Goal: Transaction & Acquisition: Obtain resource

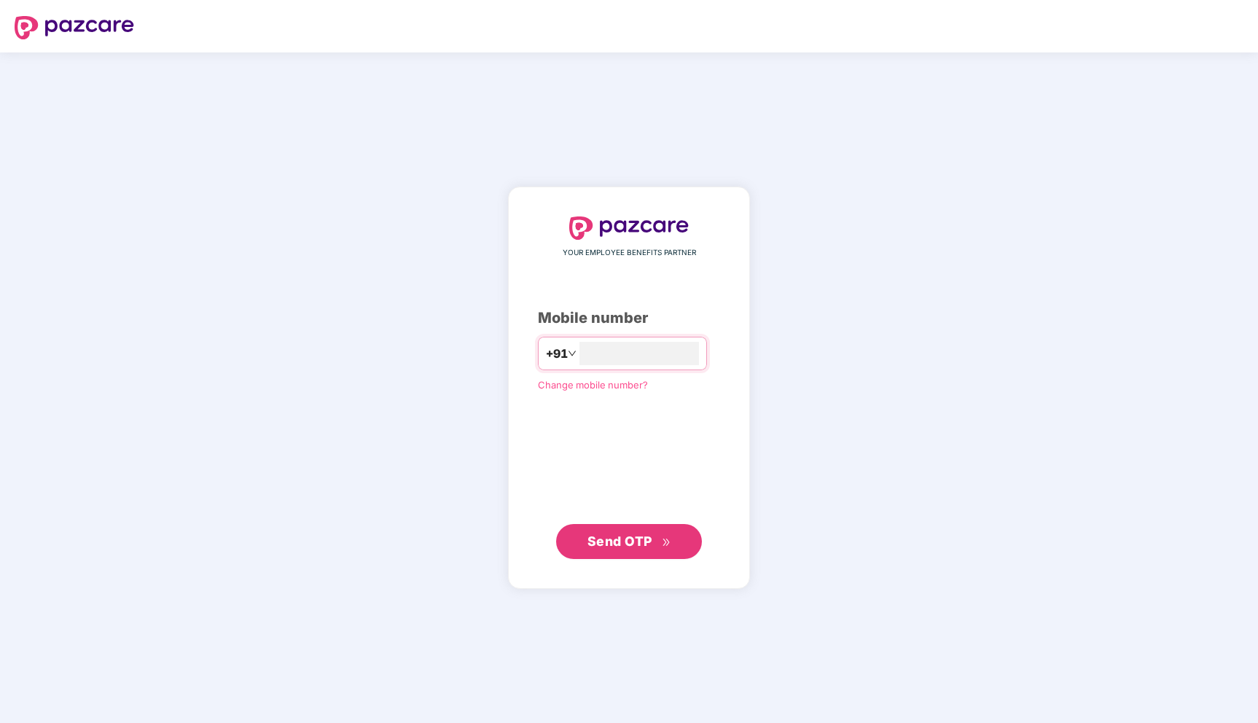
type input "**********"
click at [608, 546] on span "Send OTP" at bounding box center [620, 540] width 65 height 15
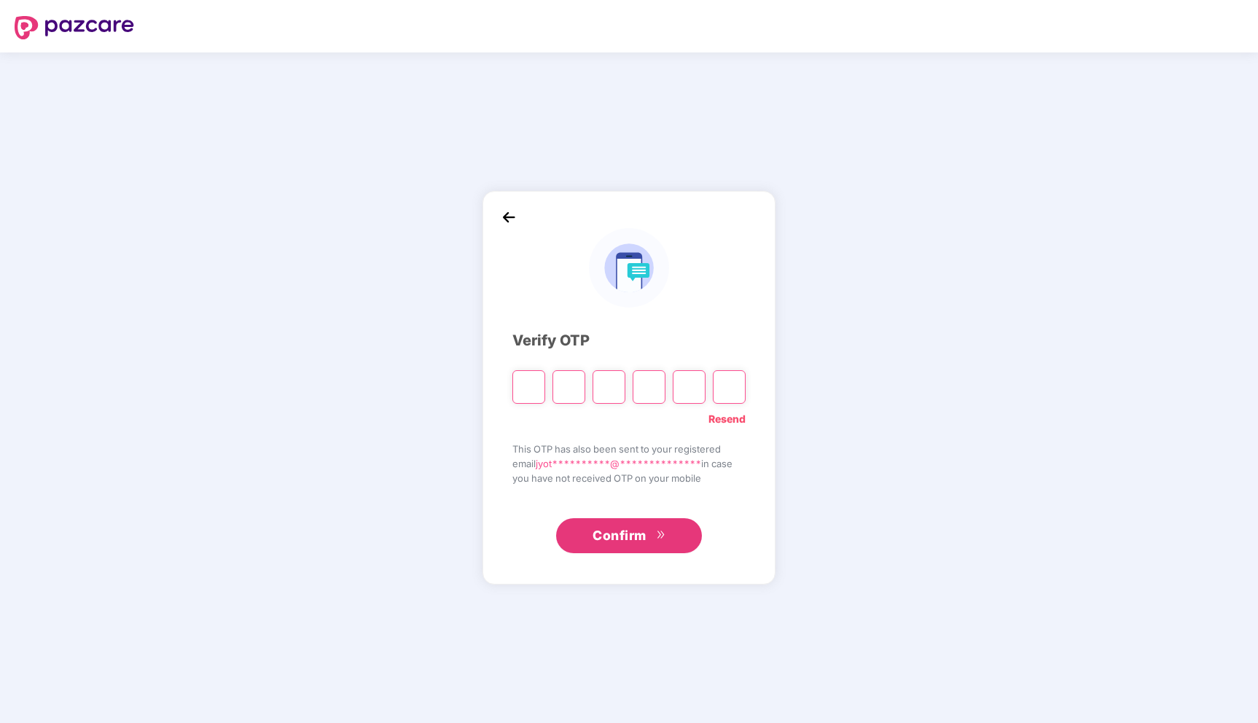
type input "*"
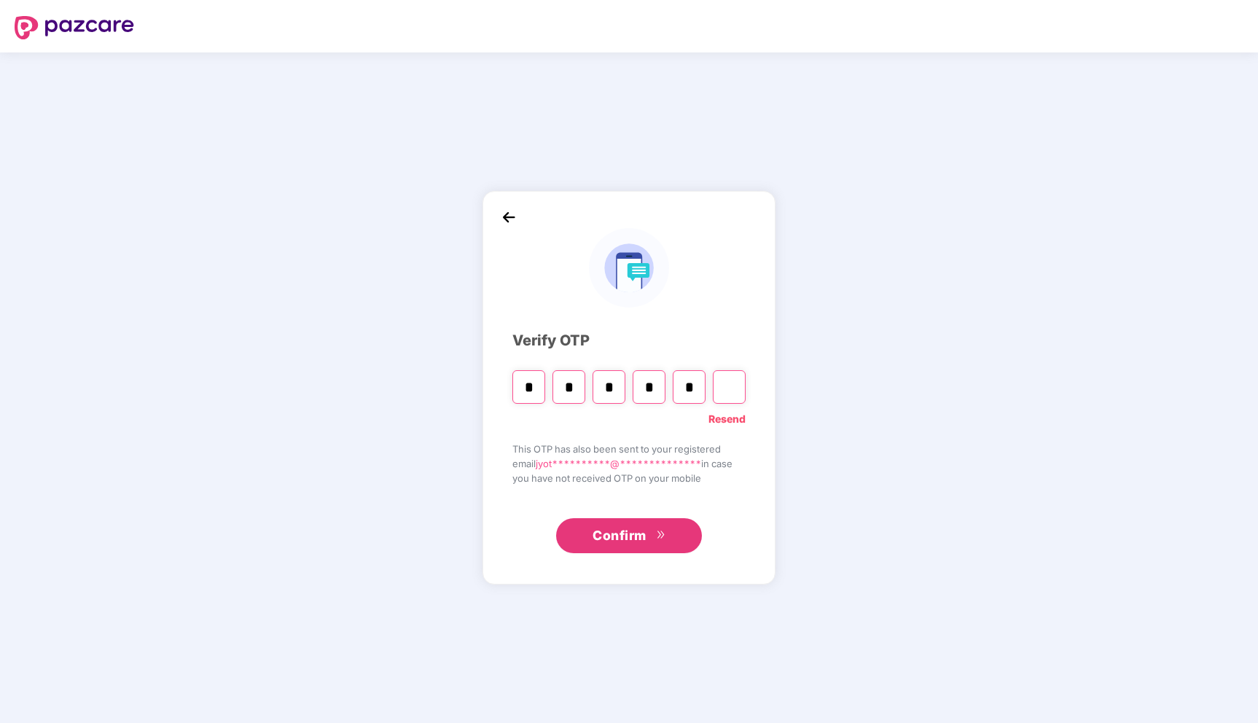
type input "*"
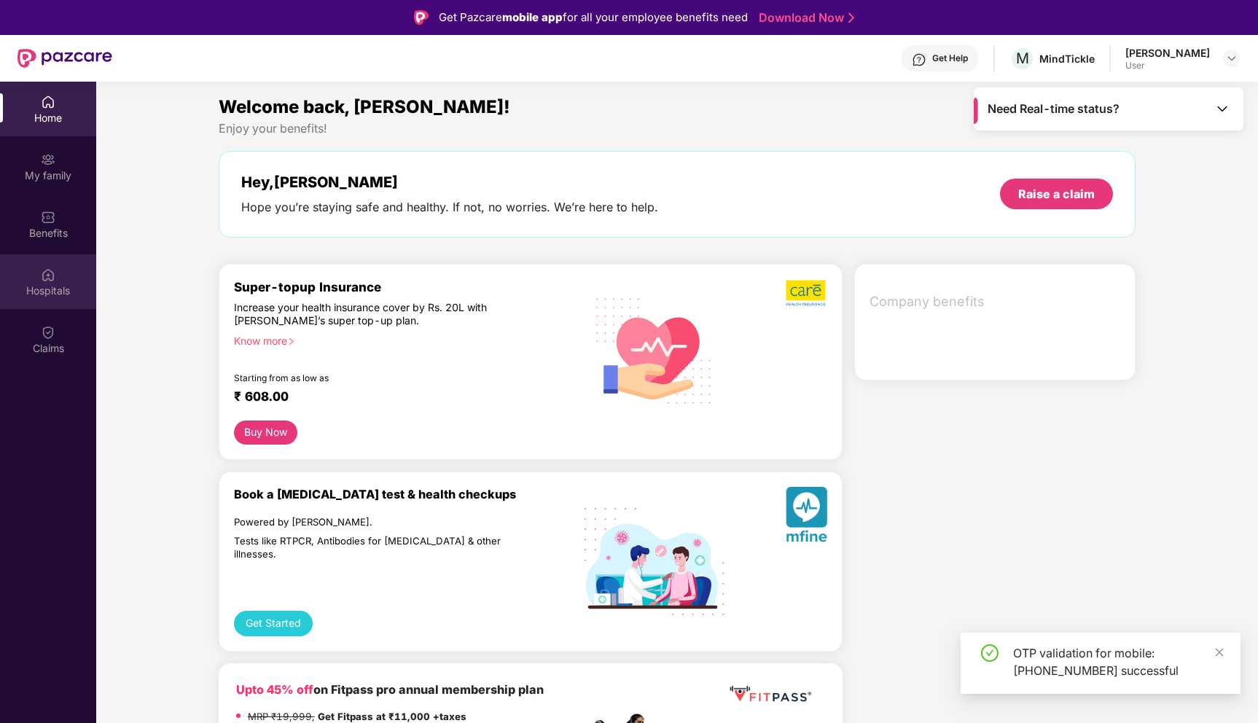
click at [44, 265] on div "Hospitals" at bounding box center [48, 281] width 96 height 55
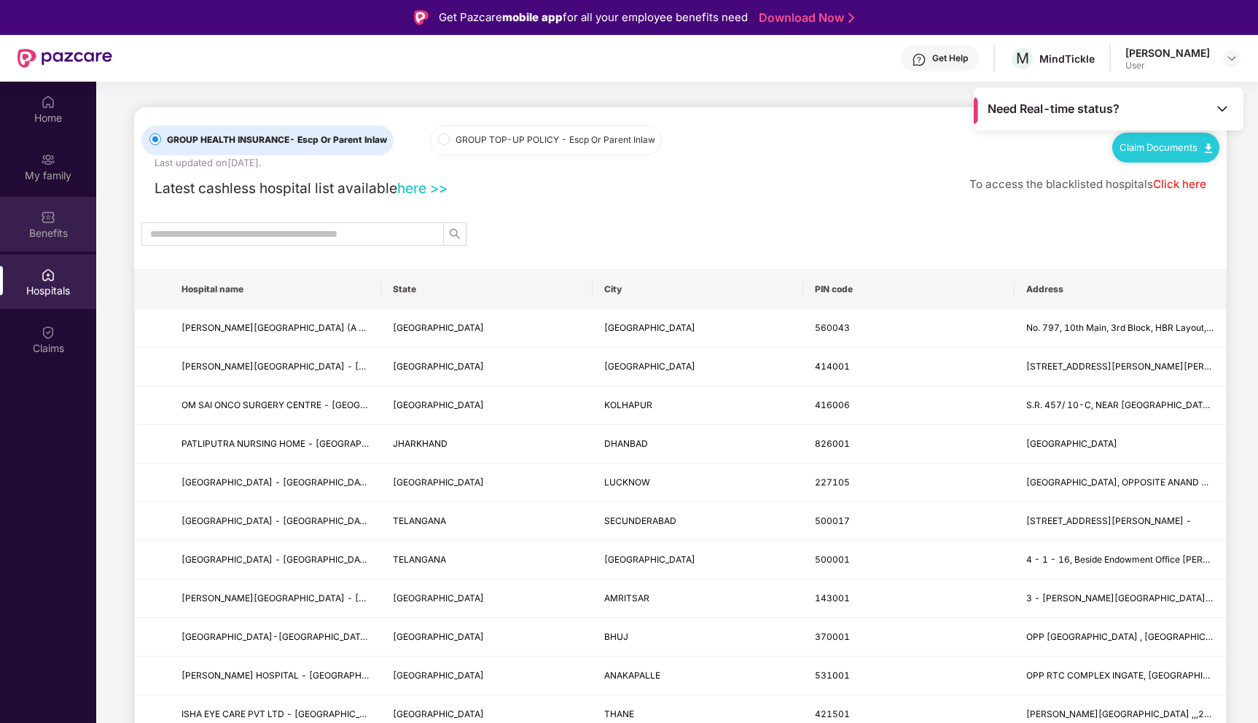
click at [51, 232] on div "Benefits" at bounding box center [48, 233] width 96 height 15
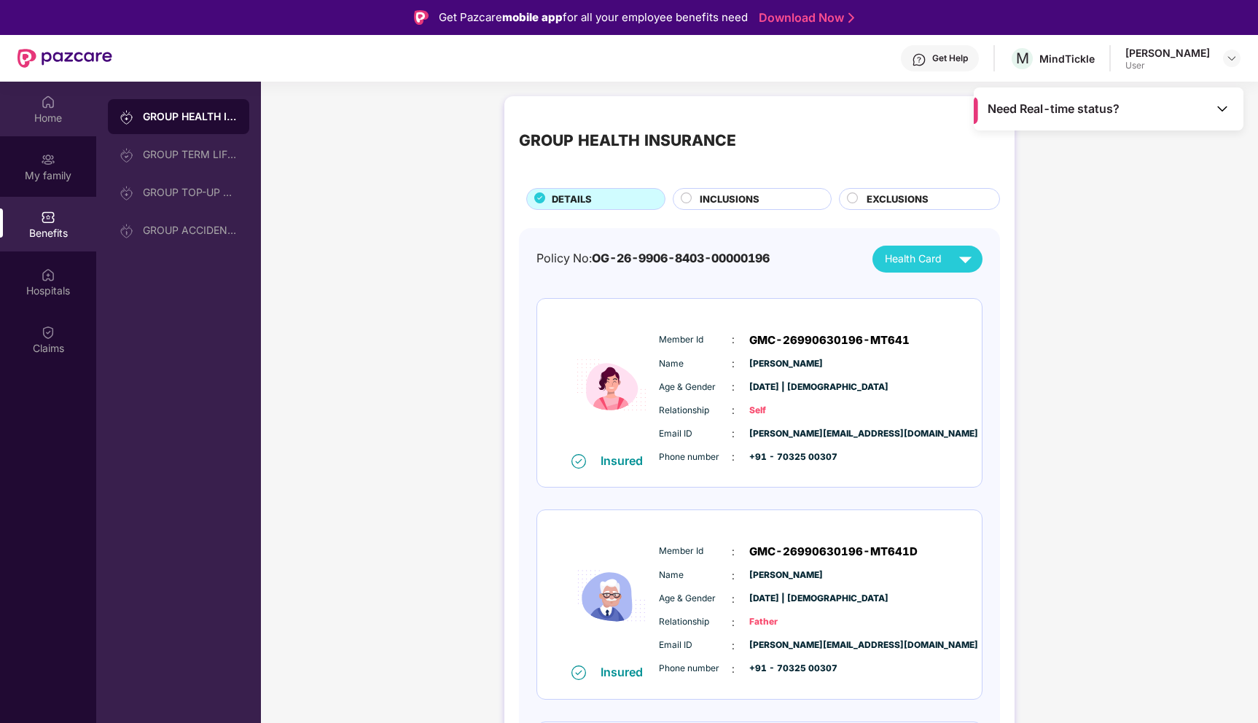
click at [47, 112] on div "Home" at bounding box center [48, 118] width 96 height 15
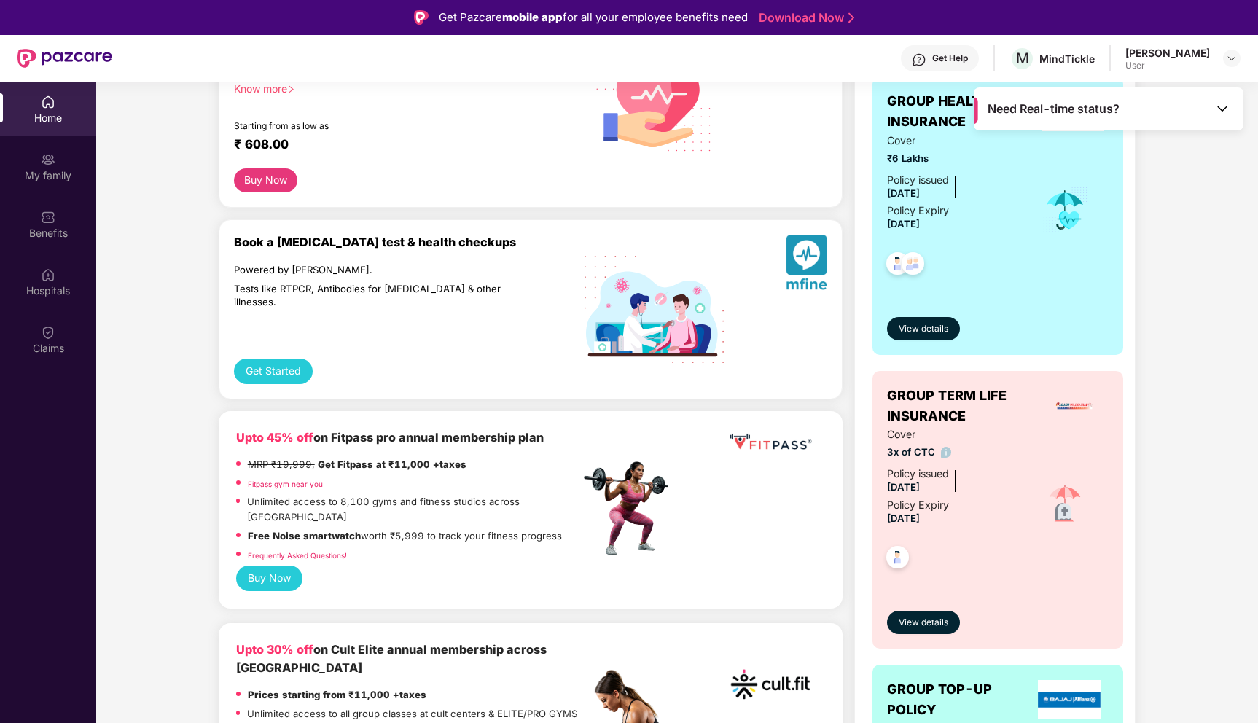
scroll to position [386, 0]
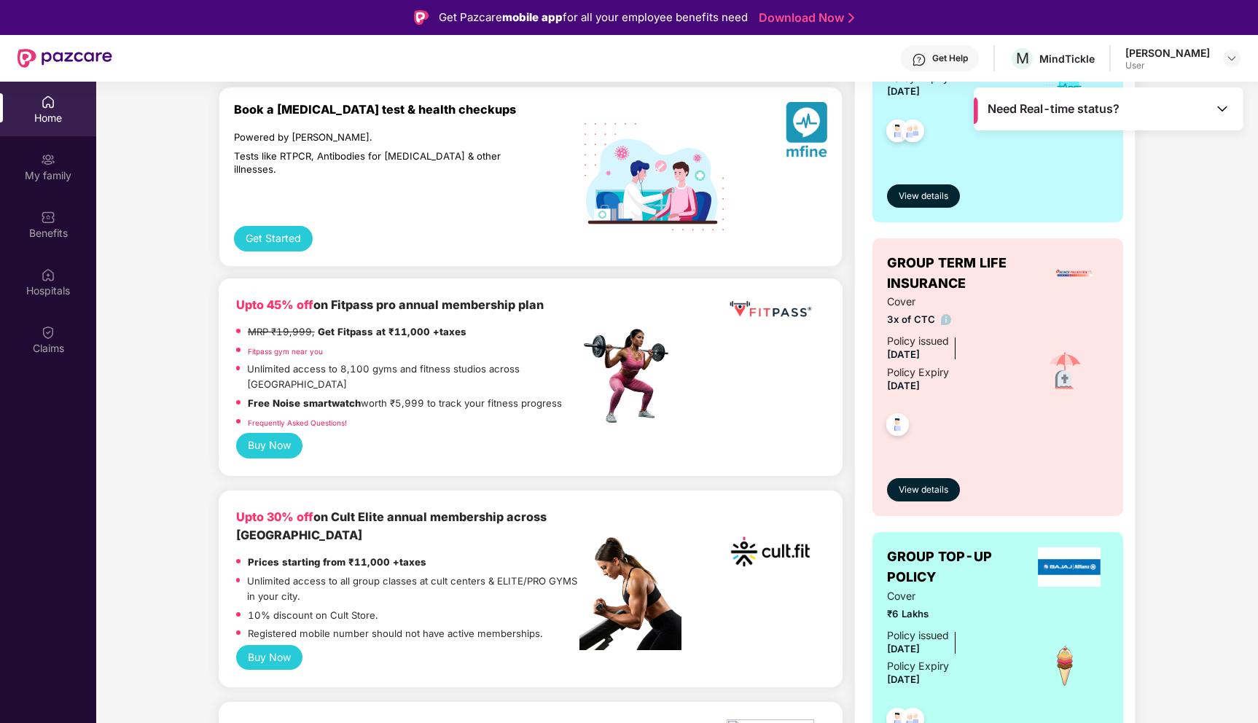
click at [279, 155] on div "Tests like RTPCR, Antibodies for [MEDICAL_DATA] & other illnesses." at bounding box center [376, 163] width 284 height 26
click at [367, 161] on div "Tests like RTPCR, Antibodies for [MEDICAL_DATA] & other illnesses." at bounding box center [376, 163] width 284 height 26
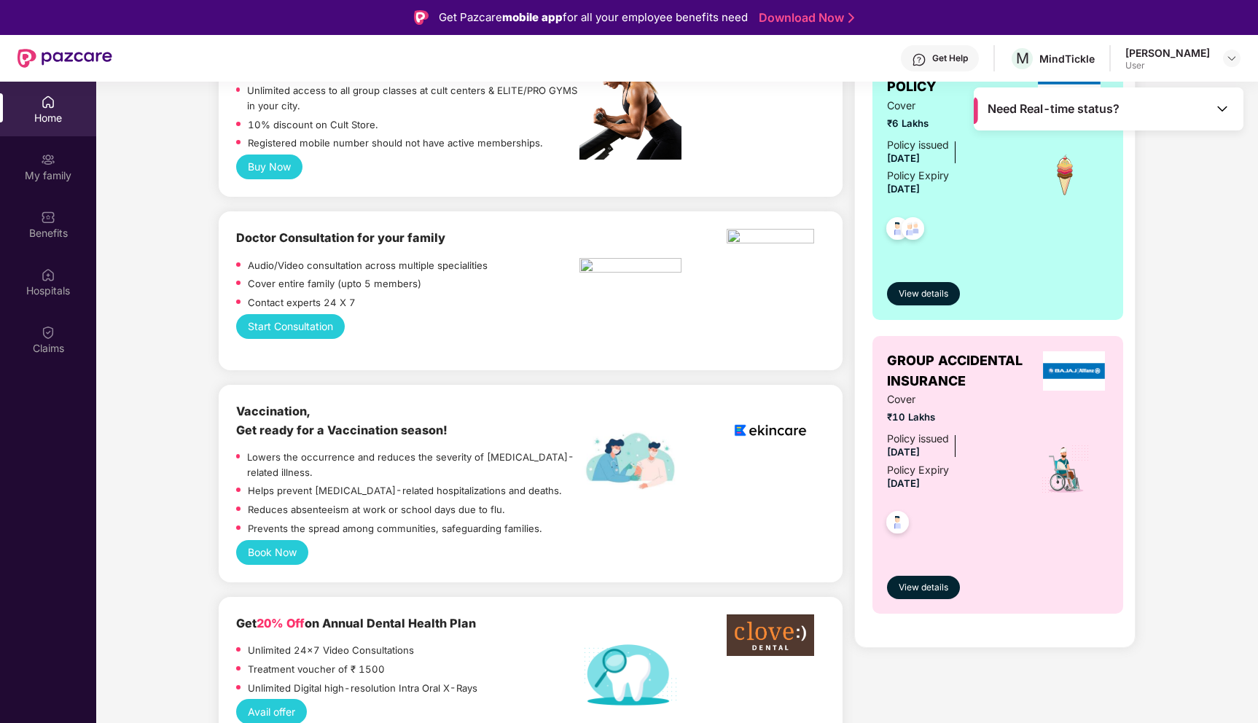
scroll to position [892, 0]
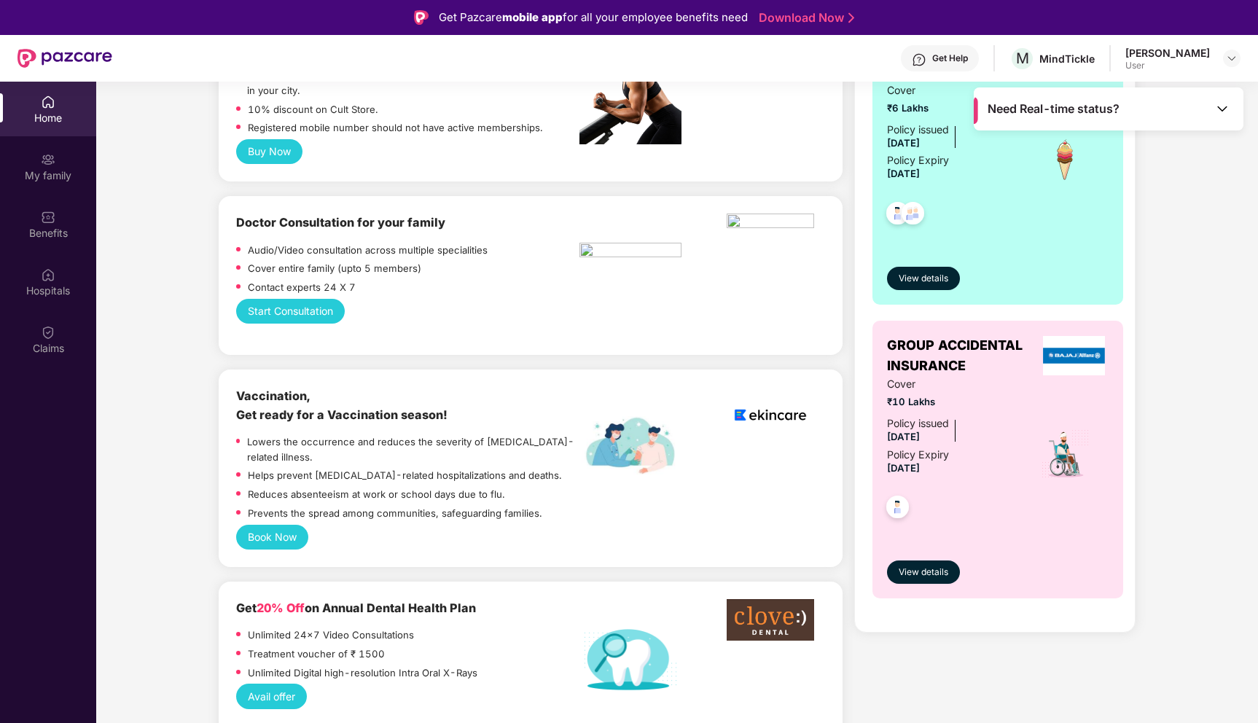
click at [271, 389] on b "Vaccination, Get ready for a Vaccination season!" at bounding box center [341, 405] width 211 height 33
click at [413, 389] on b "Vaccination, Get ready for a Vaccination season!" at bounding box center [341, 405] width 211 height 33
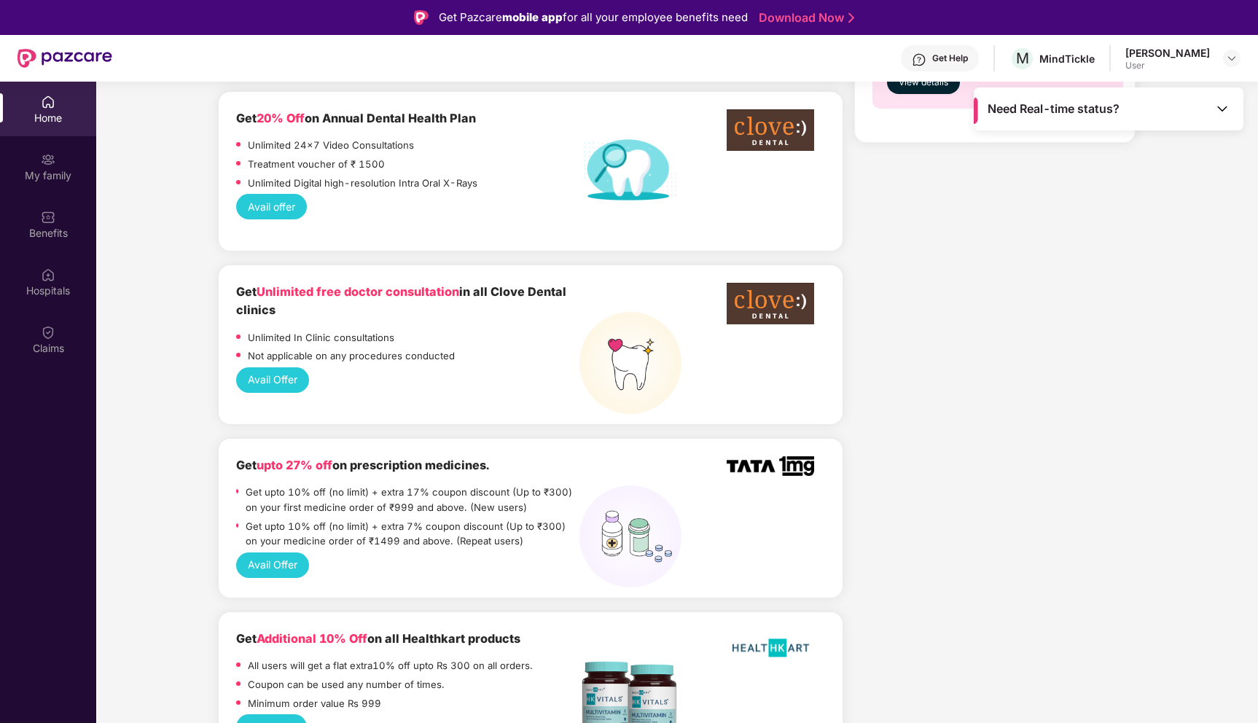
scroll to position [1463, 0]
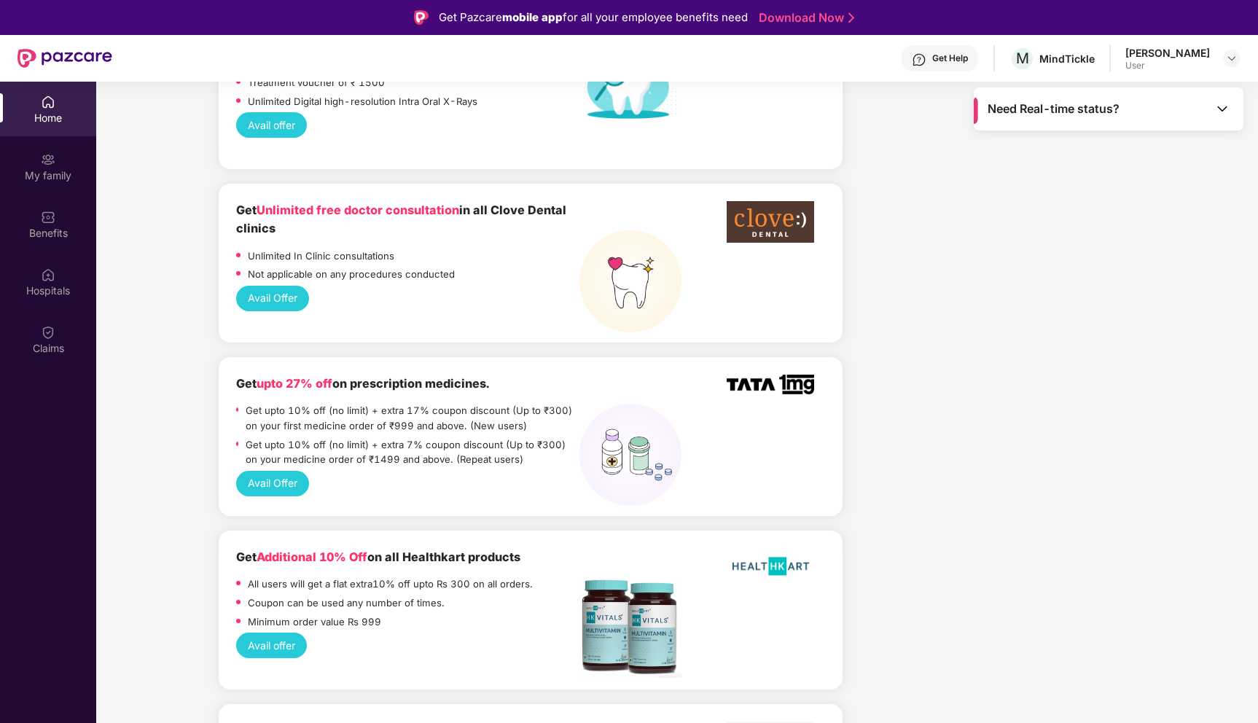
click at [300, 471] on button "Avail Offer" at bounding box center [272, 483] width 73 height 25
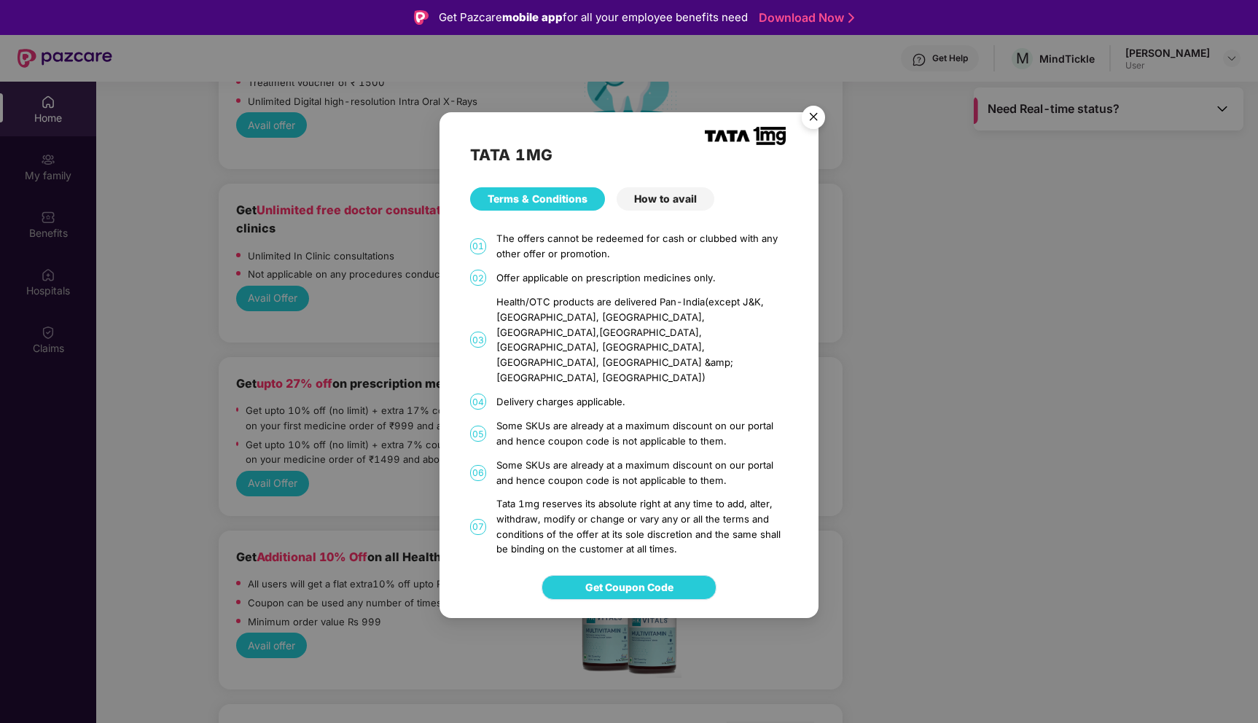
click at [612, 580] on span "Get Coupon Code" at bounding box center [629, 588] width 88 height 16
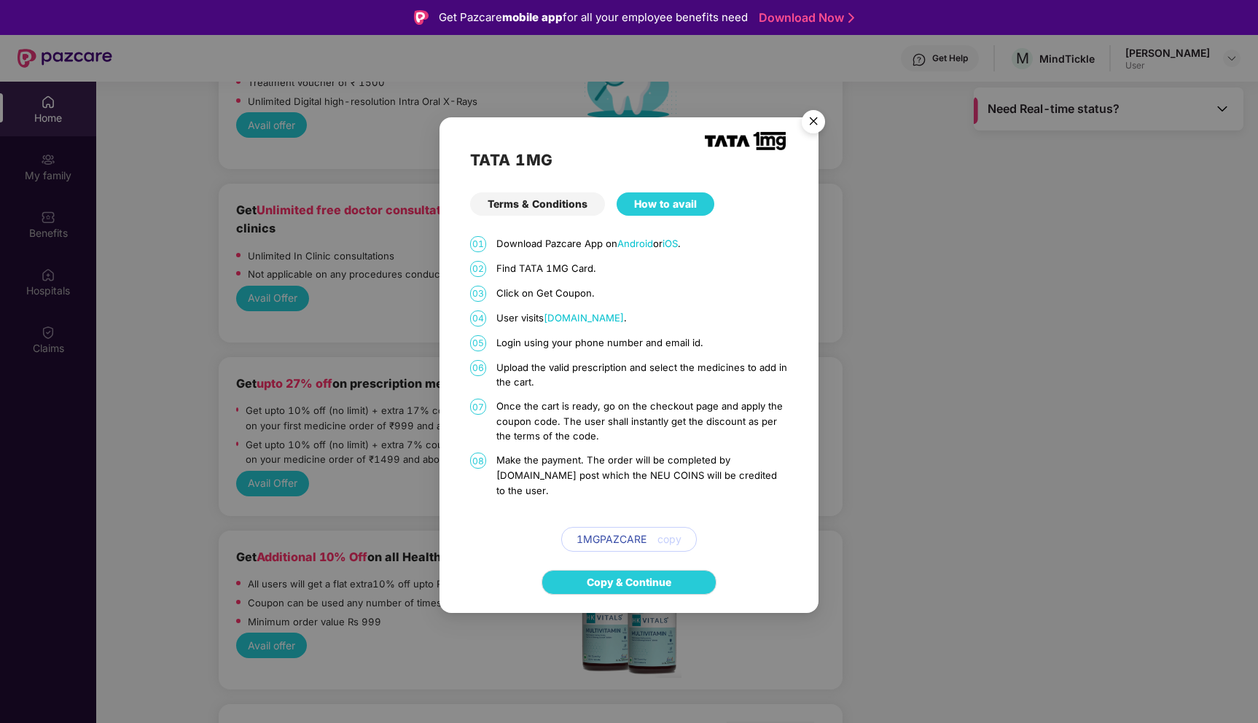
click at [673, 532] on span "copy" at bounding box center [670, 540] width 24 height 16
click at [649, 583] on link "Copy & Continue" at bounding box center [629, 583] width 85 height 16
click at [819, 126] on img "Close" at bounding box center [813, 124] width 41 height 41
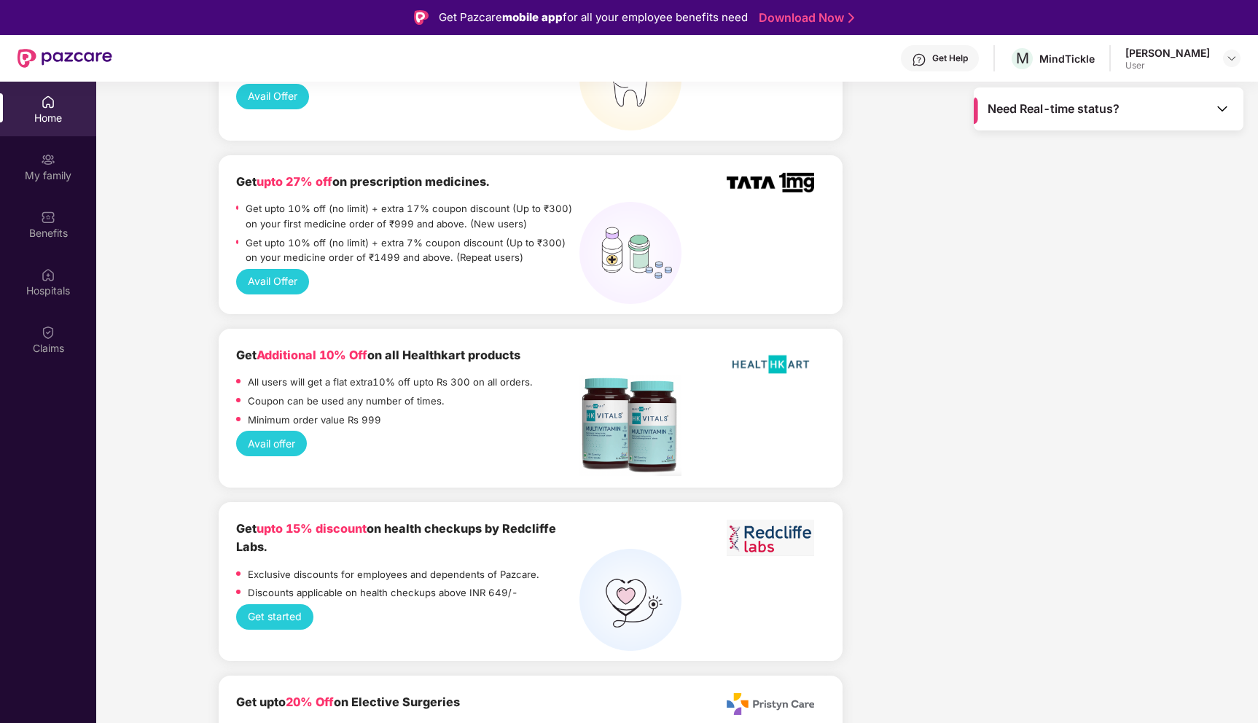
scroll to position [1678, 0]
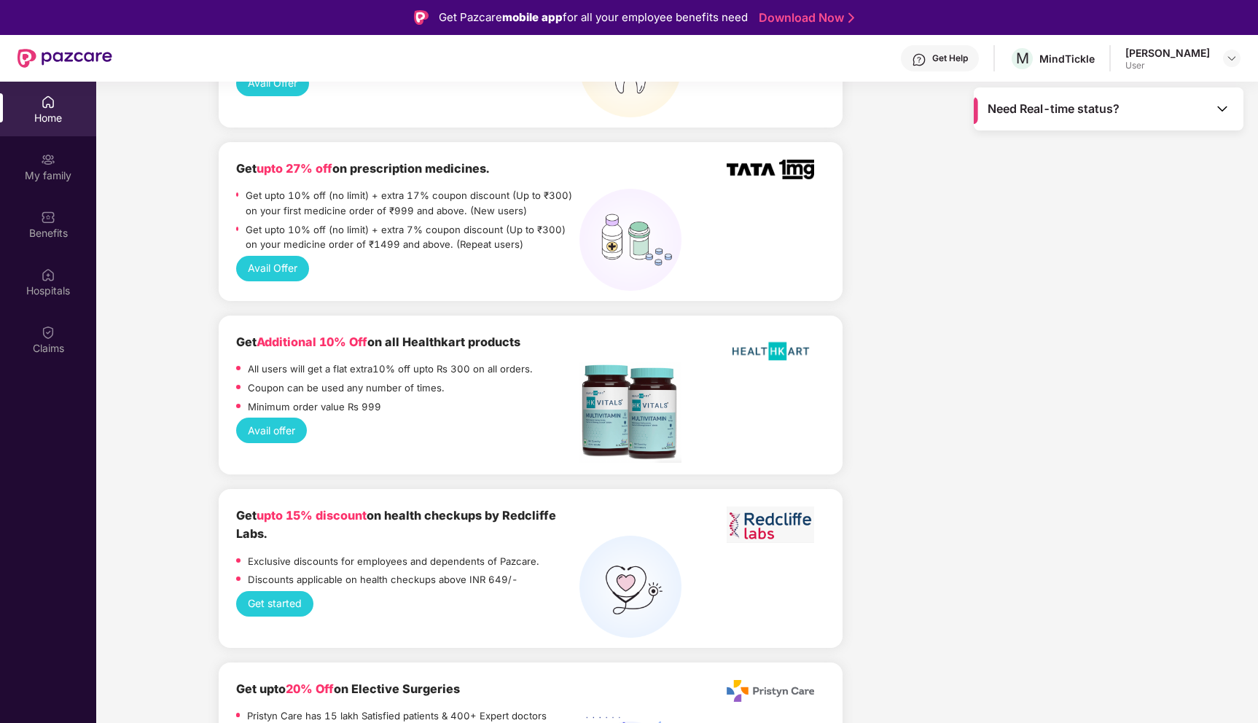
drag, startPoint x: 354, startPoint y: 478, endPoint x: 557, endPoint y: 487, distance: 202.9
click at [557, 507] on div "Get upto 15% discount on health checkups by Redcliffe Labs." at bounding box center [407, 525] width 343 height 37
click at [469, 507] on div "Get upto 15% discount on health checkups by Redcliffe Labs." at bounding box center [407, 525] width 343 height 37
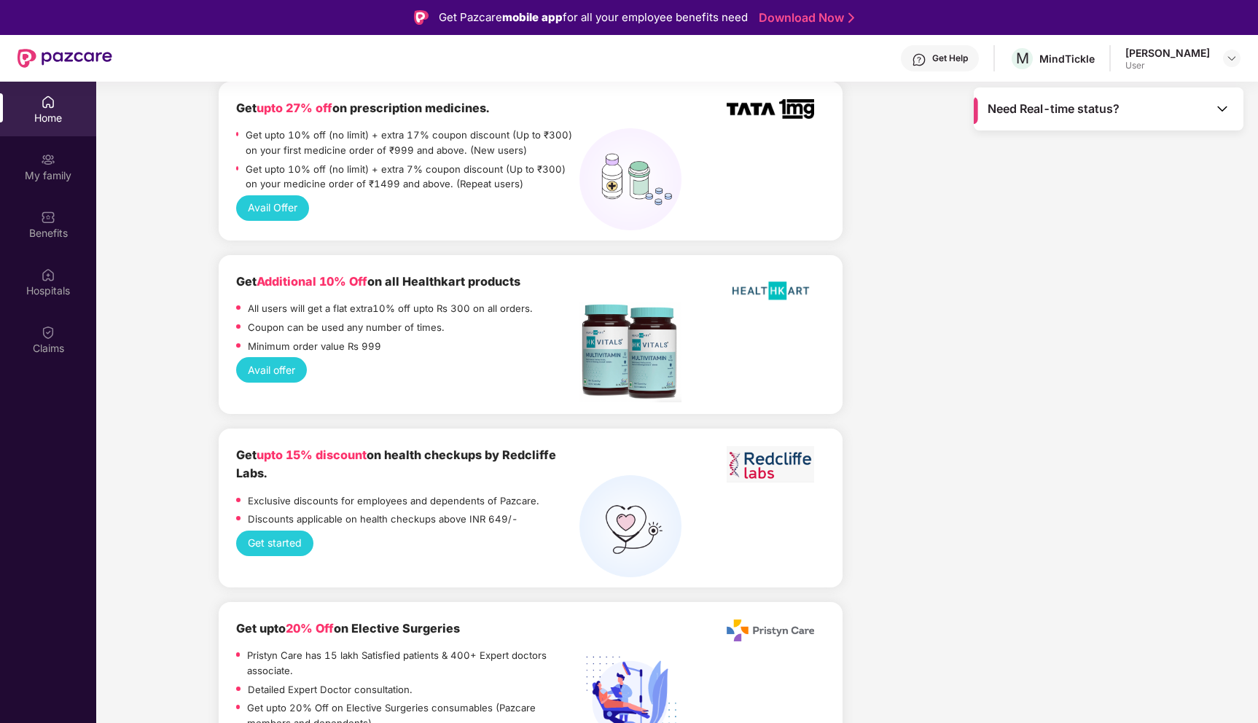
scroll to position [1743, 0]
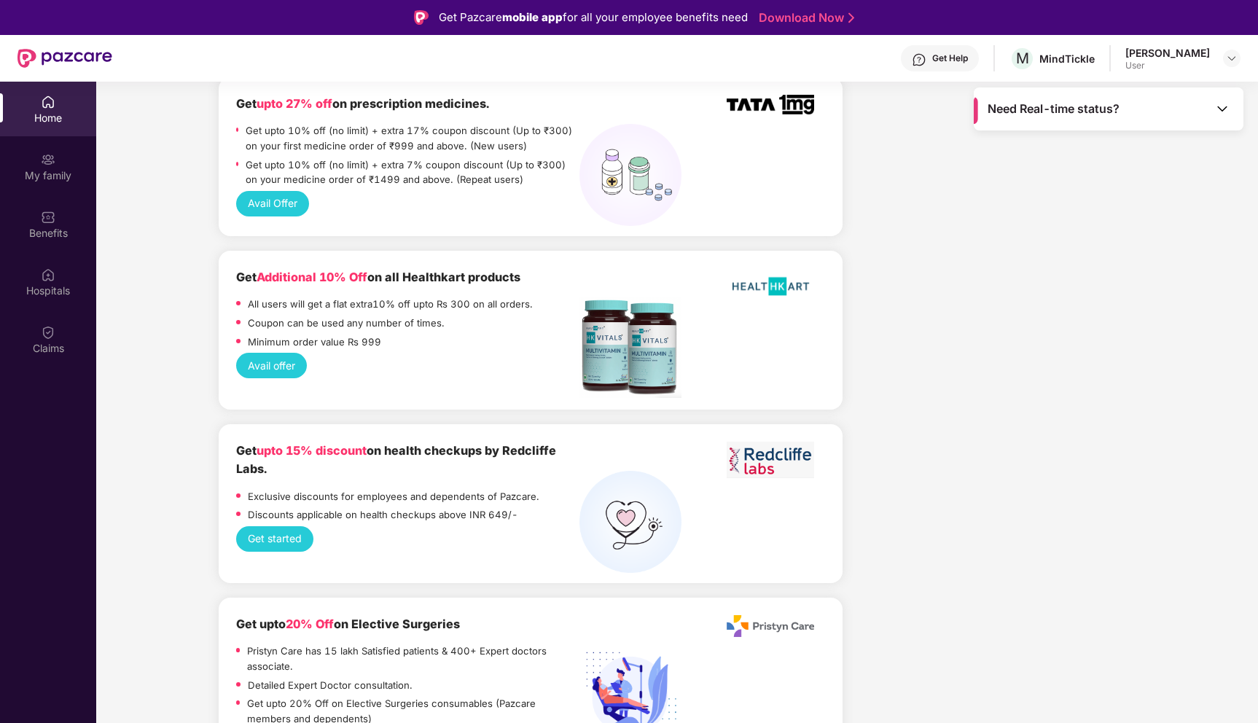
click at [398, 489] on p "Exclusive discounts for employees and dependents of Pazcare." at bounding box center [394, 496] width 292 height 15
click at [417, 507] on p "Discounts applicable on health checkups above INR 649/-" at bounding box center [383, 514] width 270 height 15
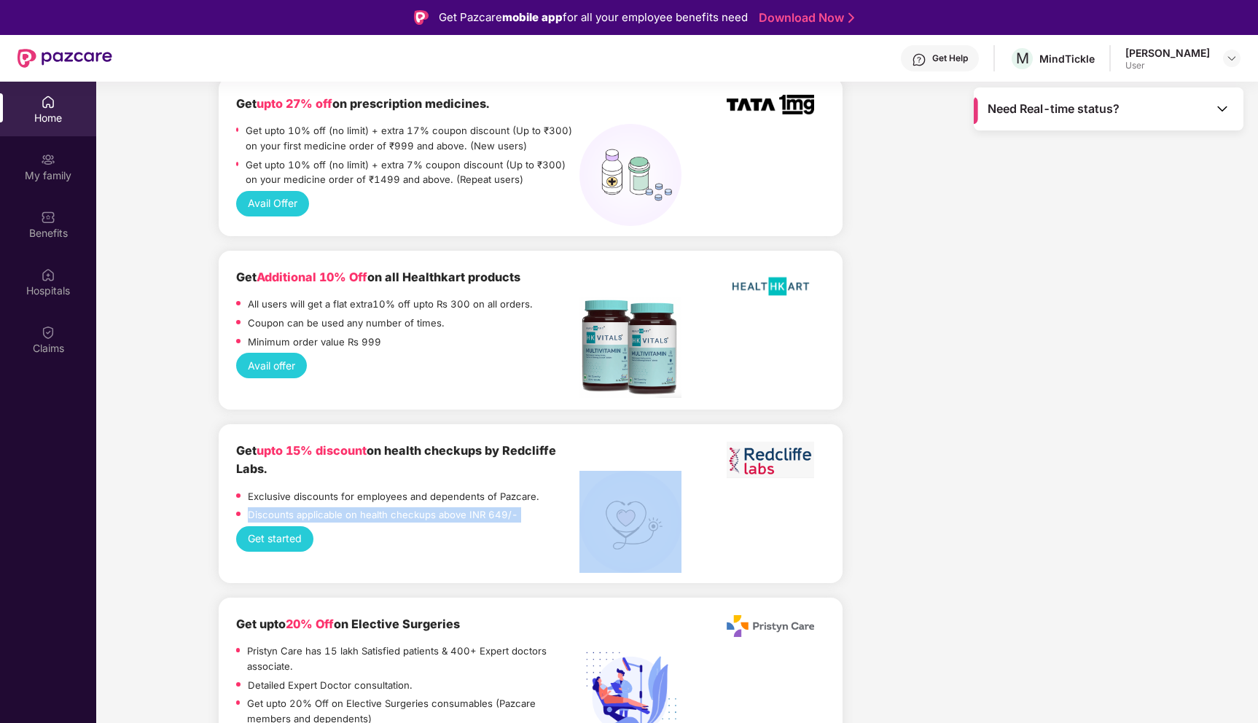
click at [417, 507] on p "Discounts applicable on health checkups above INR 649/-" at bounding box center [383, 514] width 270 height 15
click at [440, 507] on div "Discounts applicable on health checkups above INR 649/-" at bounding box center [383, 516] width 270 height 19
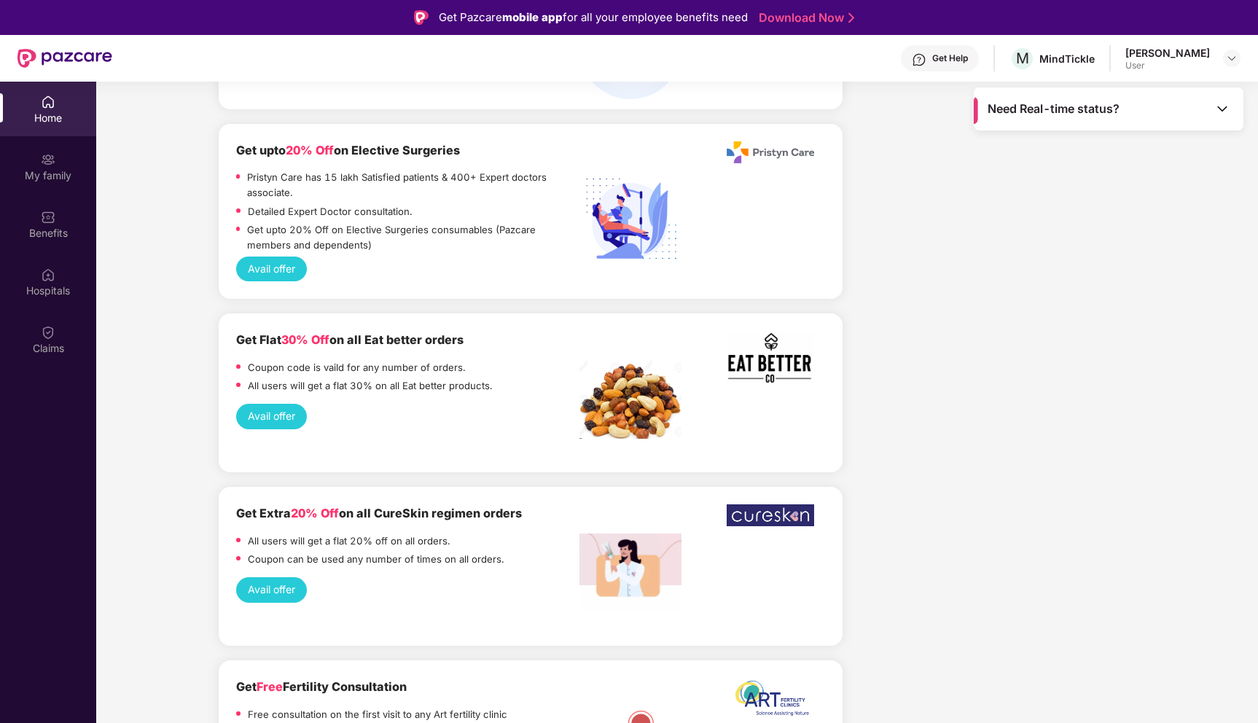
scroll to position [2218, 0]
click at [276, 577] on button "Avail offer" at bounding box center [271, 589] width 71 height 25
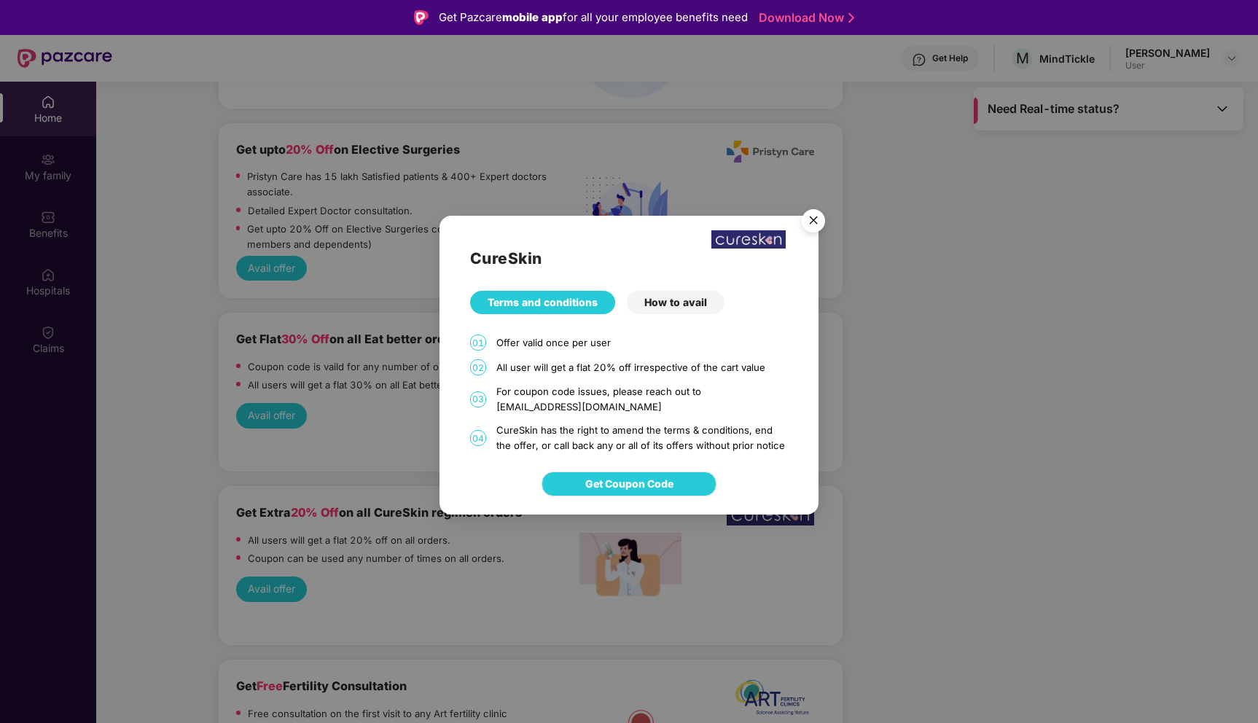
click at [634, 485] on span "Get Coupon Code" at bounding box center [629, 484] width 88 height 16
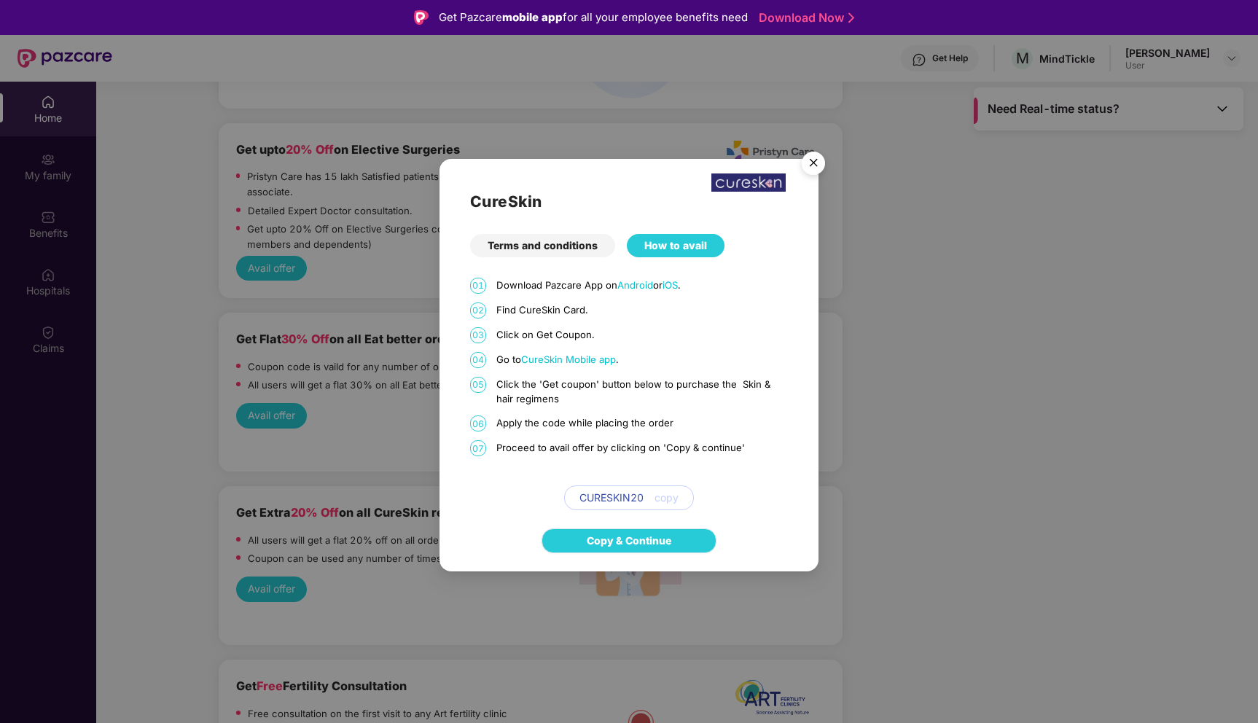
click at [630, 534] on link "Copy & Continue" at bounding box center [629, 541] width 85 height 16
click at [820, 164] on img "Close" at bounding box center [813, 165] width 41 height 41
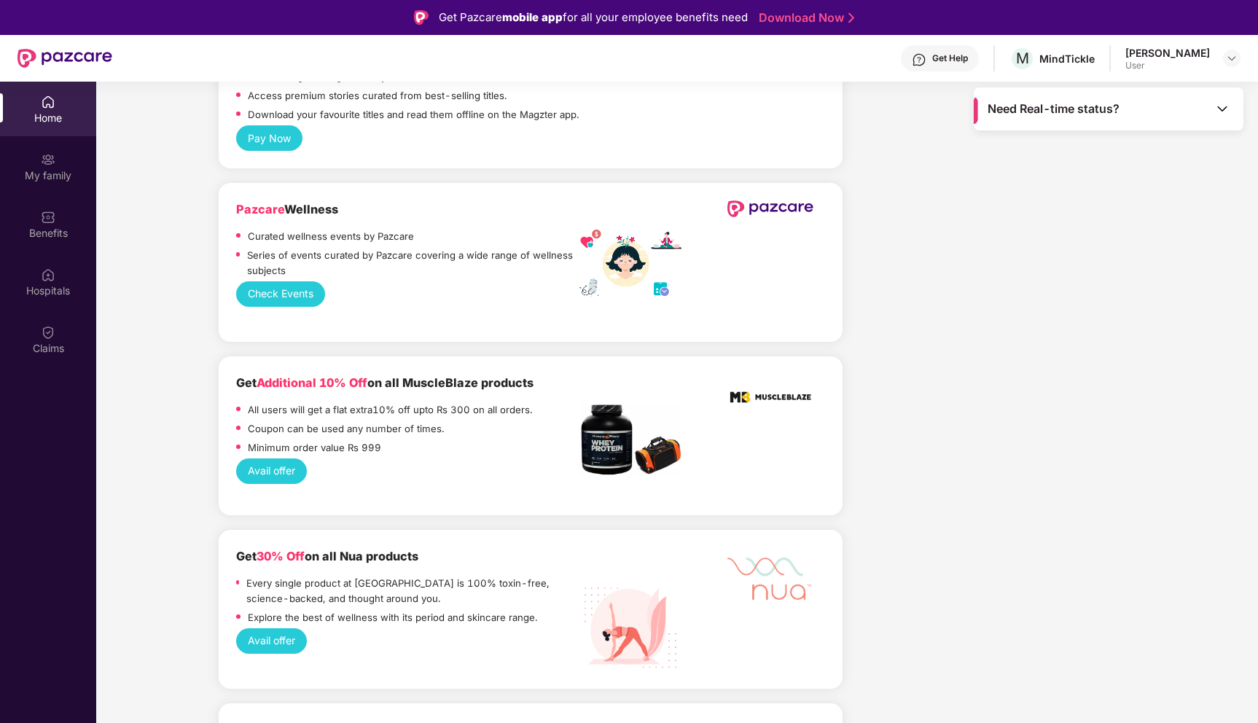
scroll to position [82, 0]
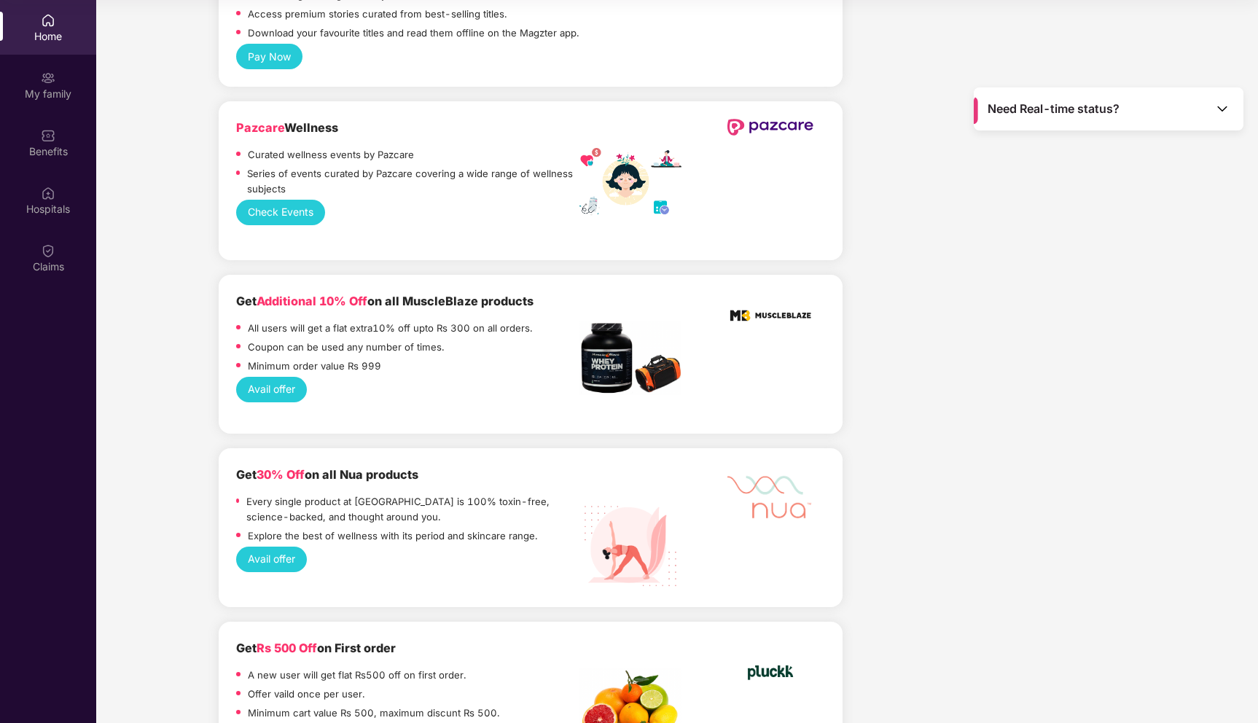
click at [276, 547] on button "Avail offer" at bounding box center [271, 559] width 71 height 25
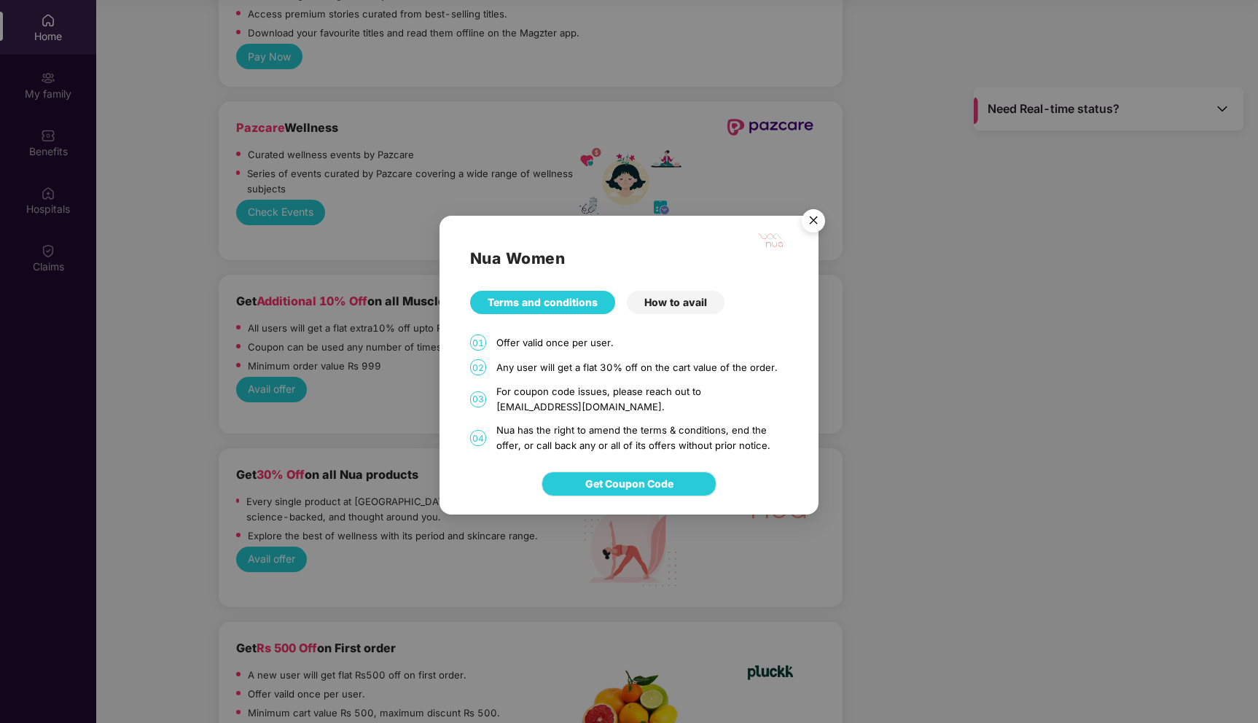
click at [608, 489] on span "Get Coupon Code" at bounding box center [629, 484] width 88 height 16
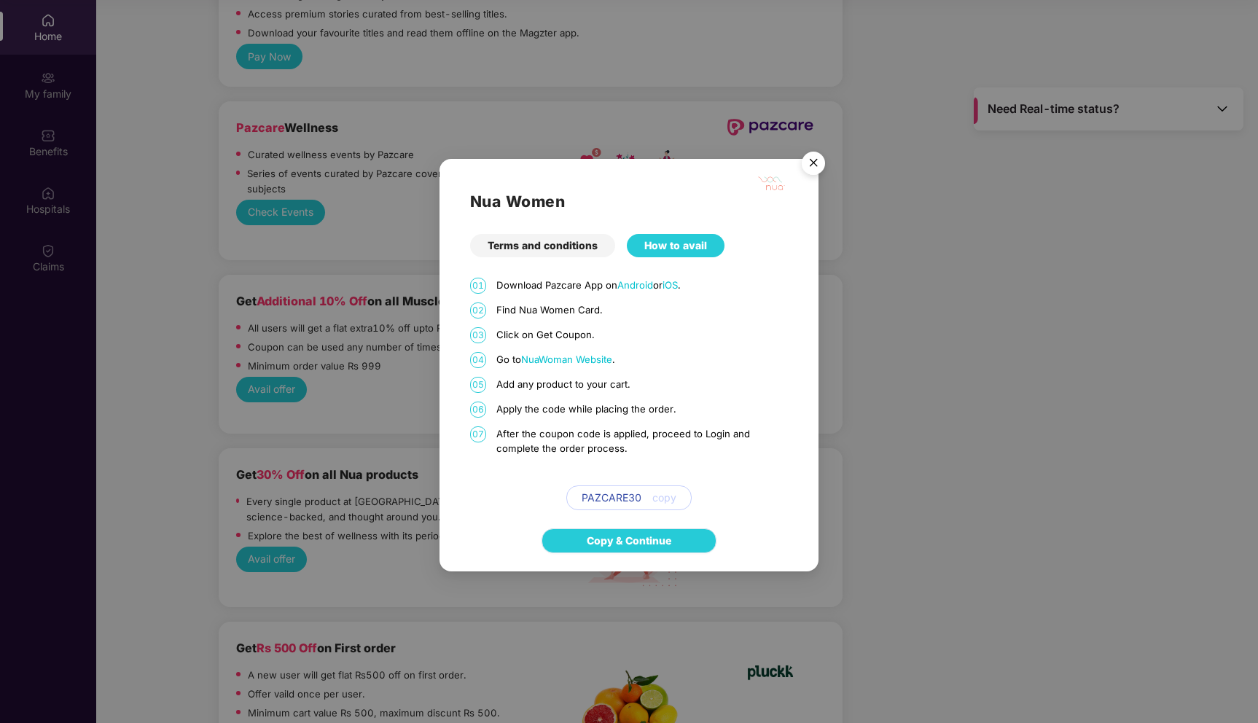
click at [621, 533] on link "Copy & Continue" at bounding box center [629, 541] width 85 height 16
click at [815, 168] on img "Close" at bounding box center [813, 165] width 41 height 41
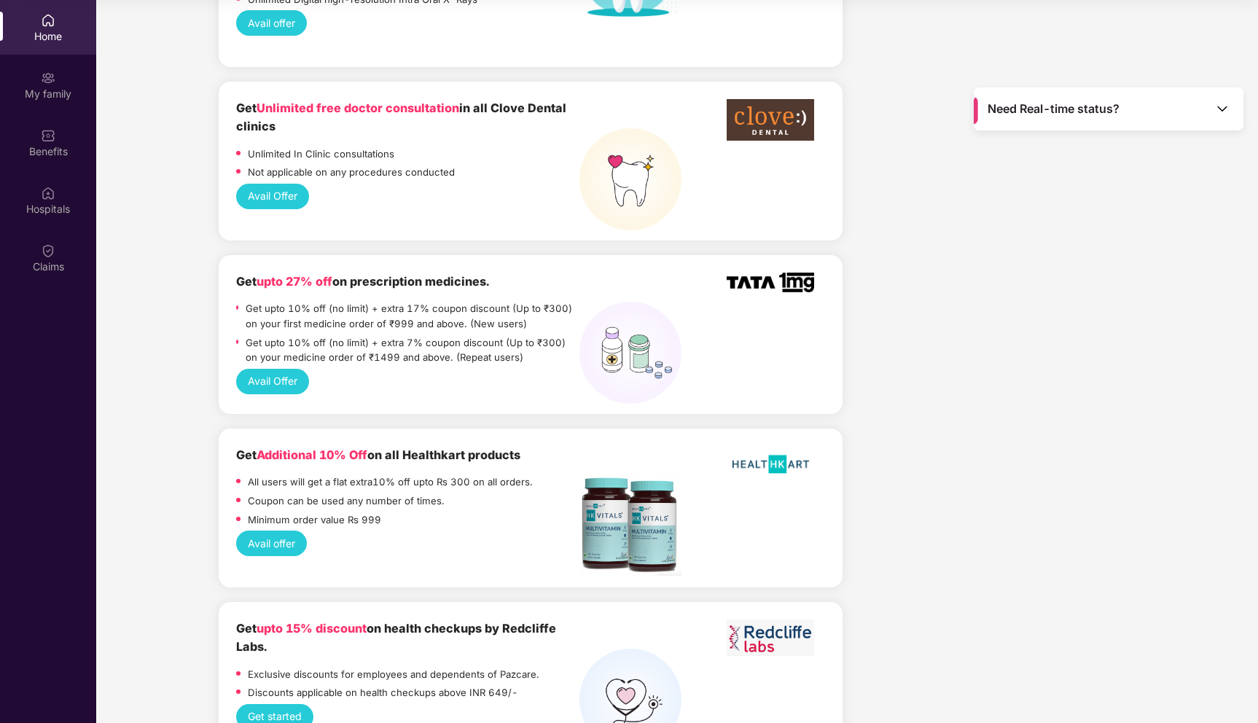
scroll to position [1312, 0]
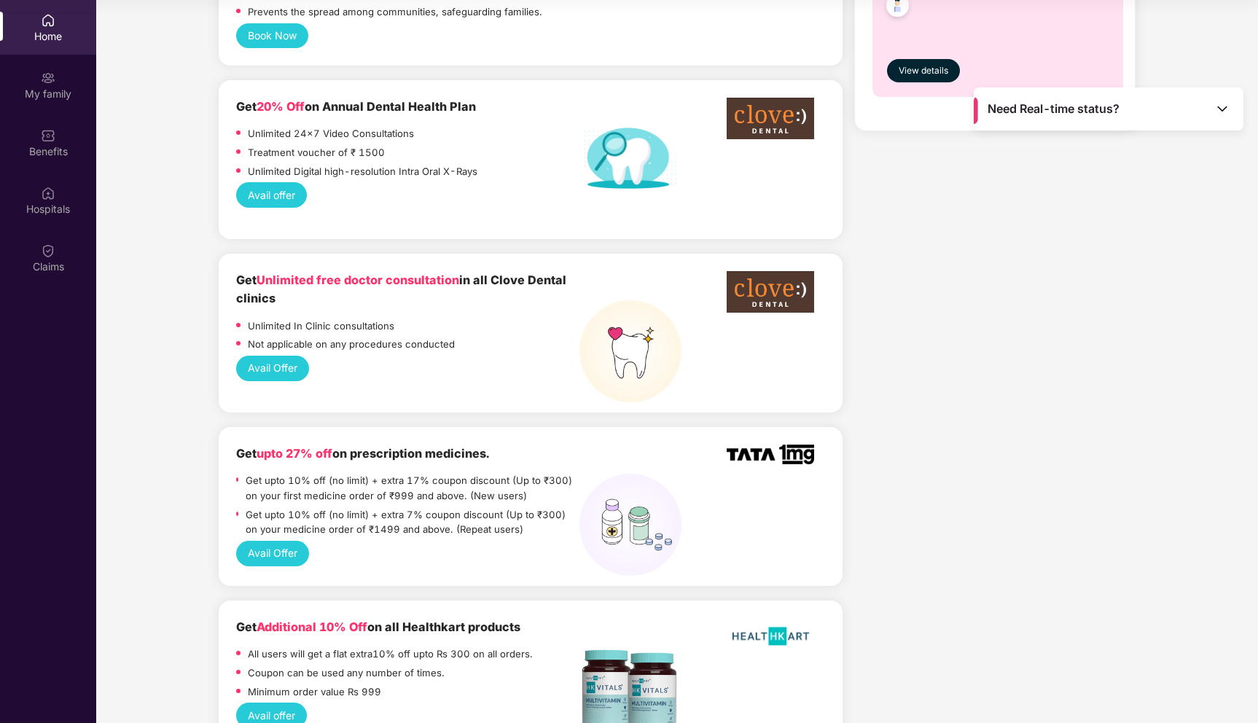
click at [267, 541] on button "Avail Offer" at bounding box center [272, 553] width 73 height 25
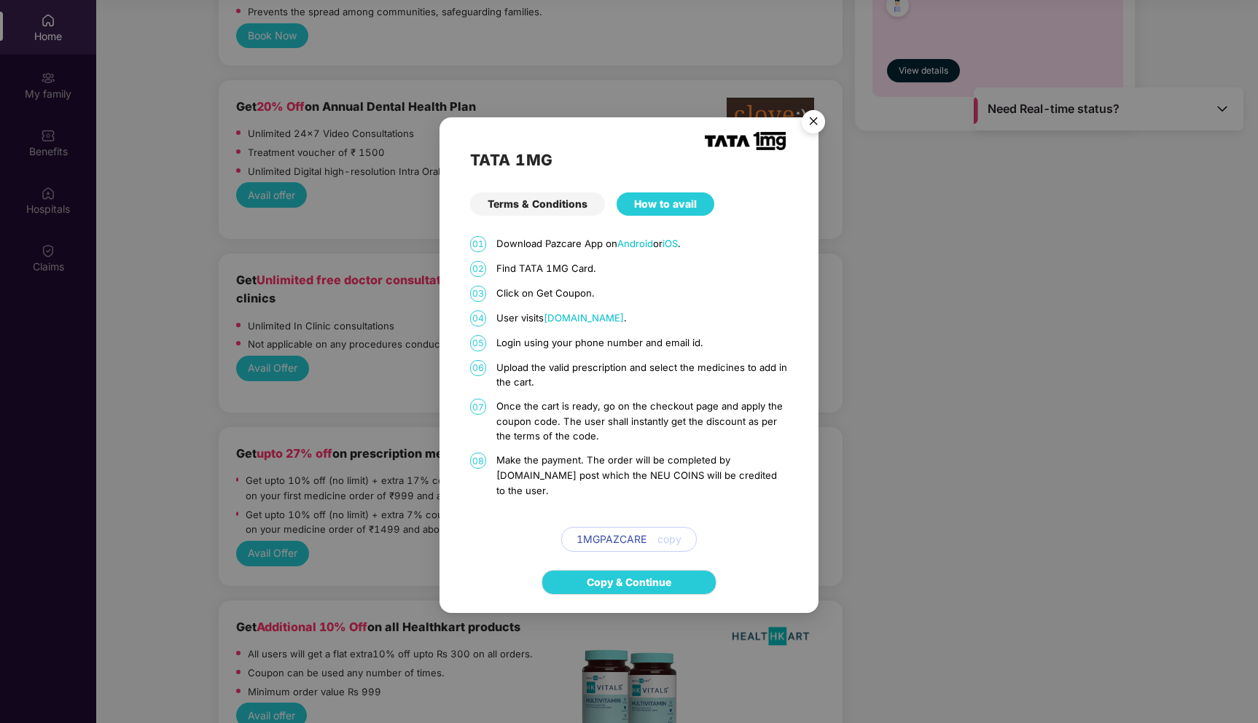
click at [620, 532] on span "1MGPAZCARE" at bounding box center [612, 540] width 70 height 16
copy span "1MGPAZCARE"
